Goal: Information Seeking & Learning: Learn about a topic

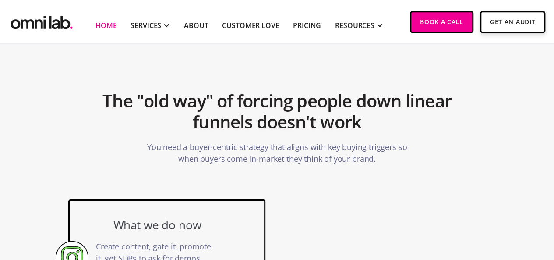
scroll to position [438, 0]
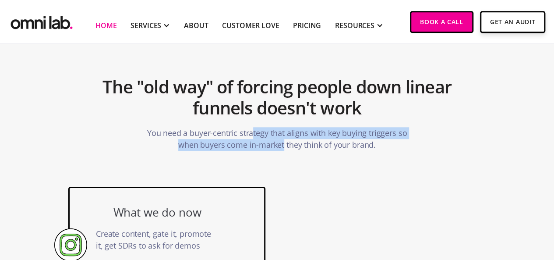
drag, startPoint x: 284, startPoint y: 144, endPoint x: 251, endPoint y: 136, distance: 33.3
click at [251, 136] on p "You need a buyer-centric strategy that aligns with key buying triggers so when …" at bounding box center [277, 139] width 263 height 32
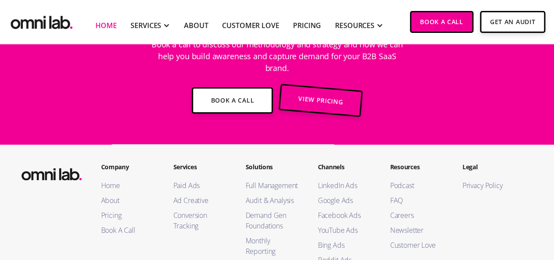
scroll to position [3239, 0]
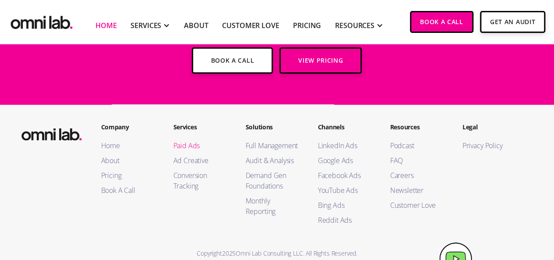
click at [192, 140] on link "Paid Ads" at bounding box center [200, 145] width 55 height 11
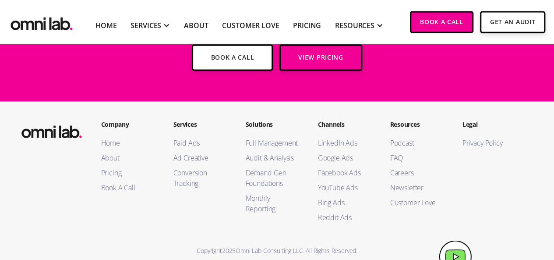
scroll to position [2419, 0]
